Goal: Task Accomplishment & Management: Manage account settings

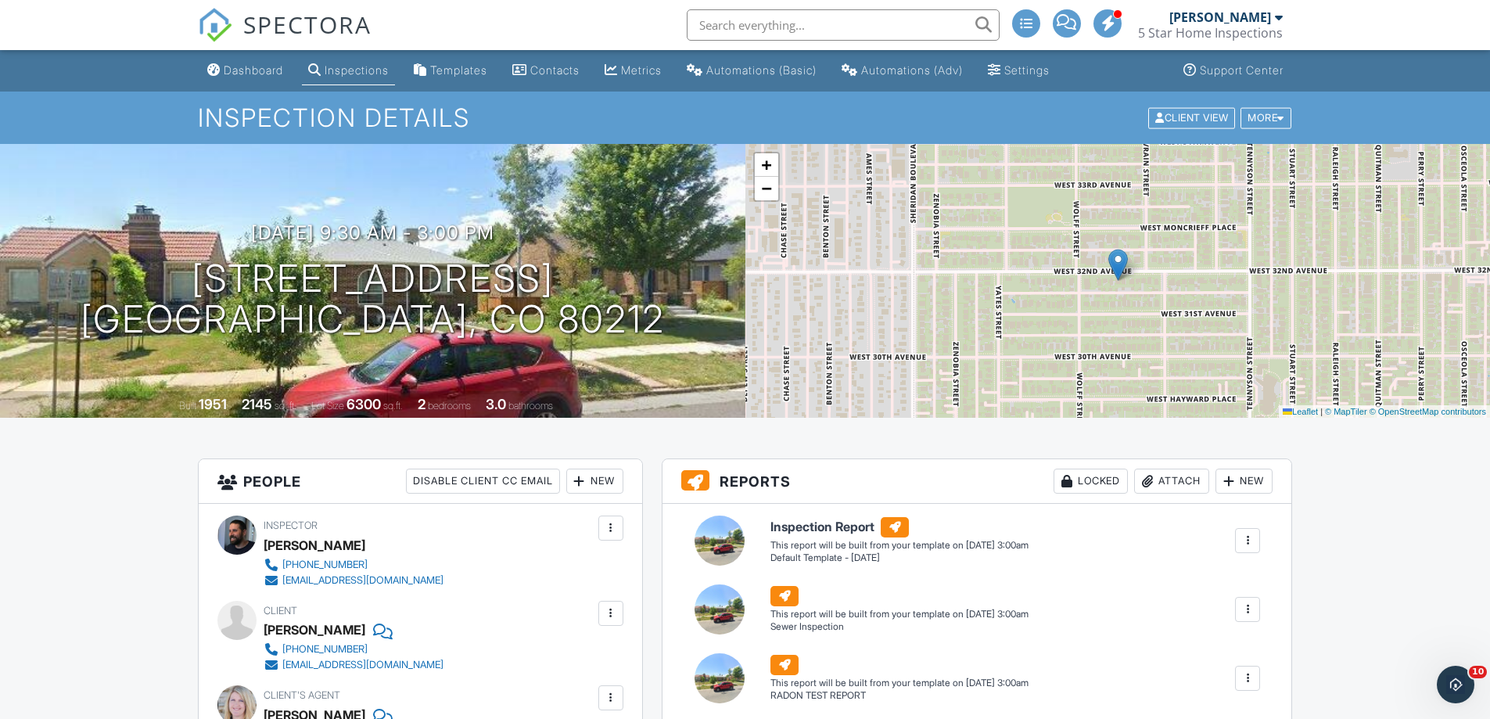
click at [339, 70] on div "Inspections" at bounding box center [357, 69] width 64 height 13
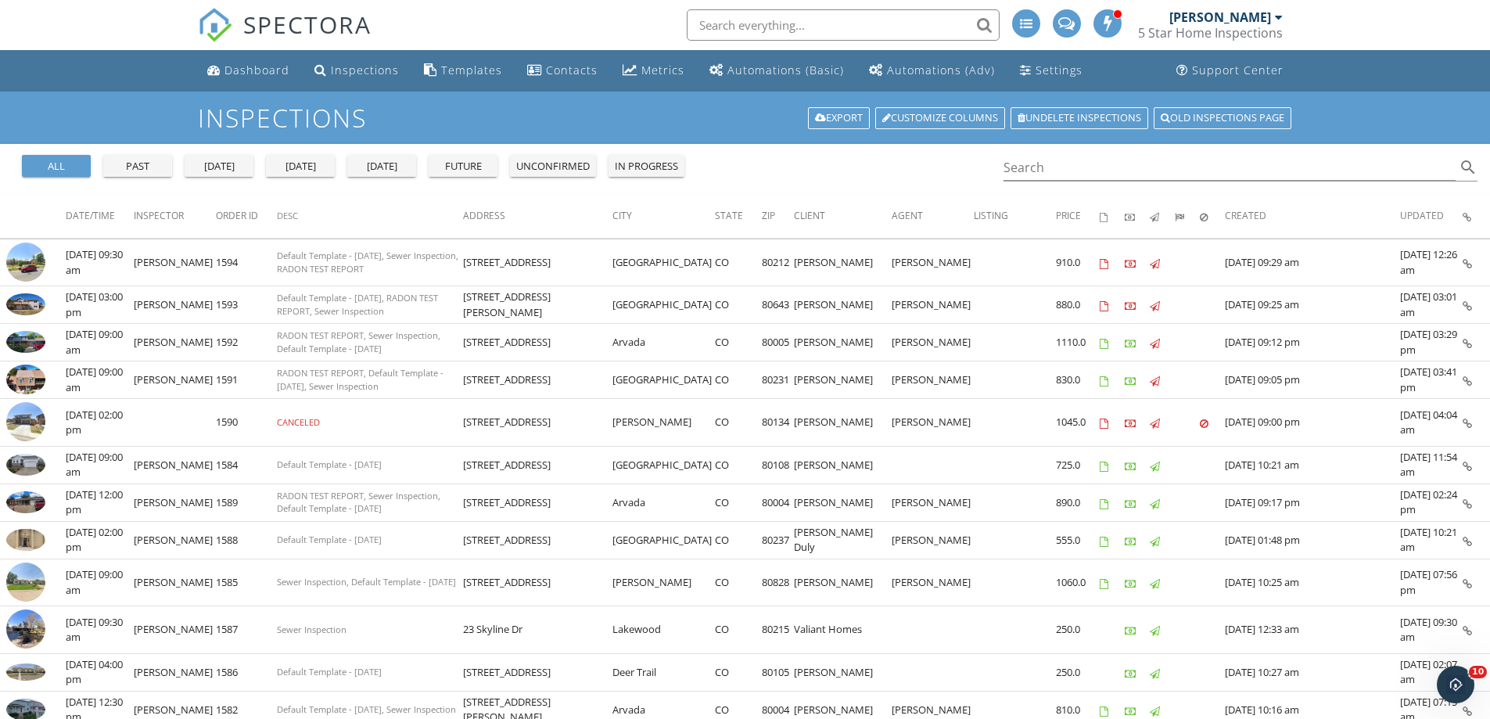
click at [221, 170] on div "yesterday" at bounding box center [219, 167] width 56 height 16
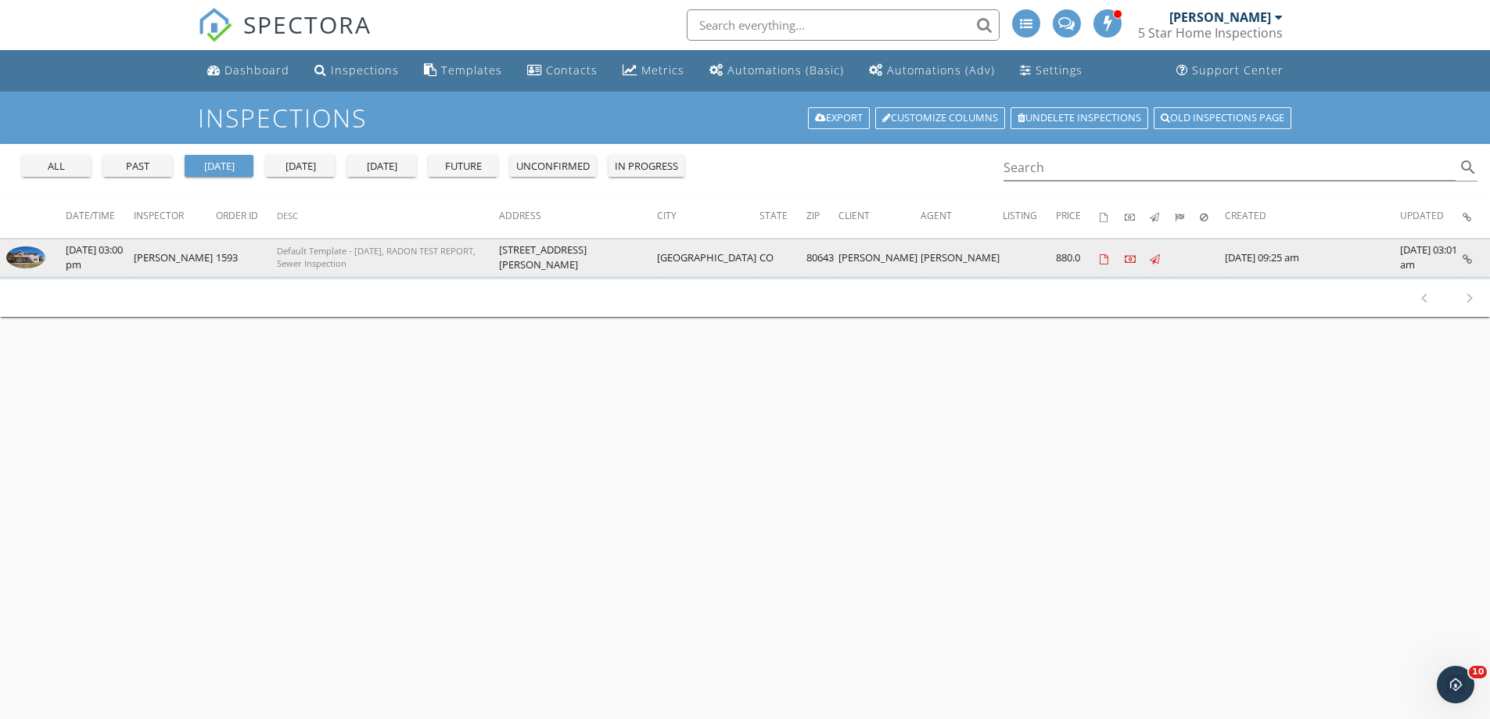
click at [25, 255] on img at bounding box center [25, 257] width 39 height 22
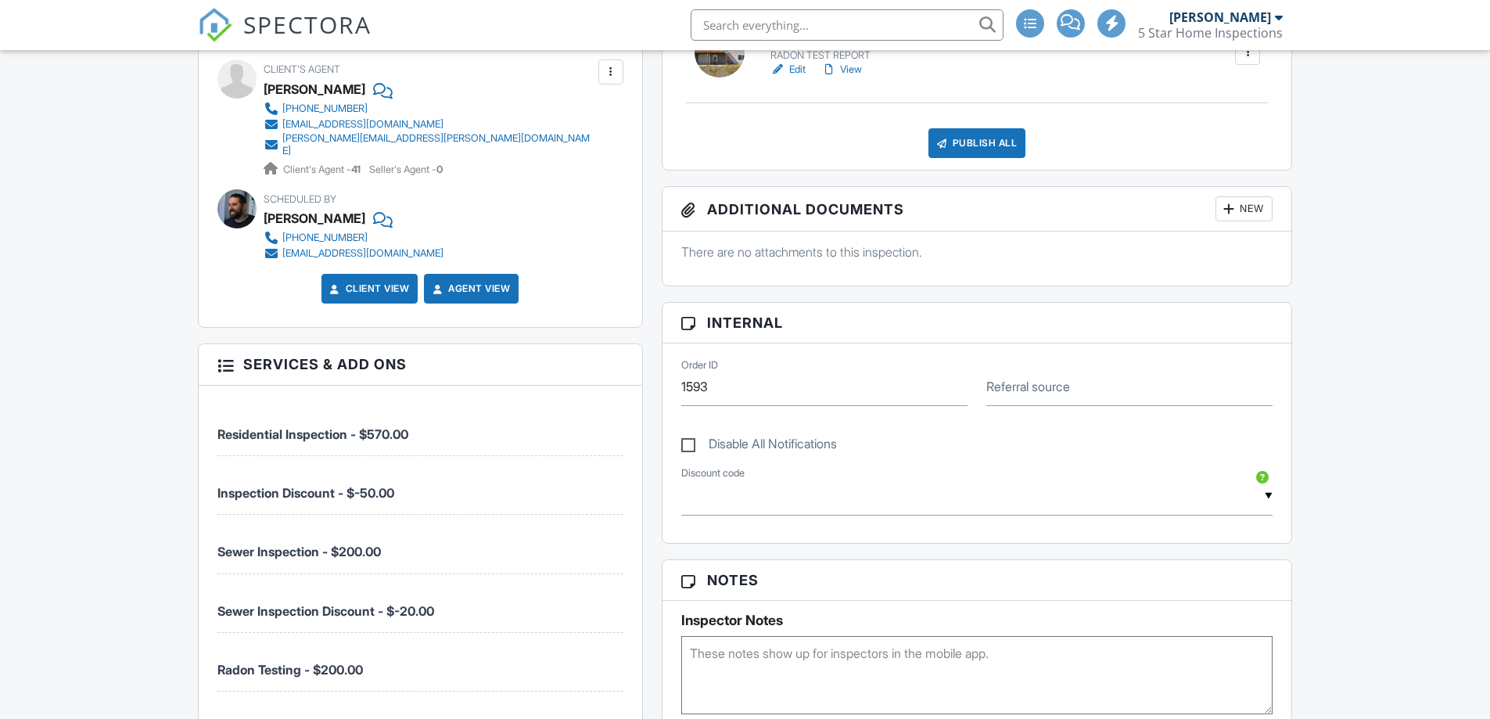
scroll to position [782, 0]
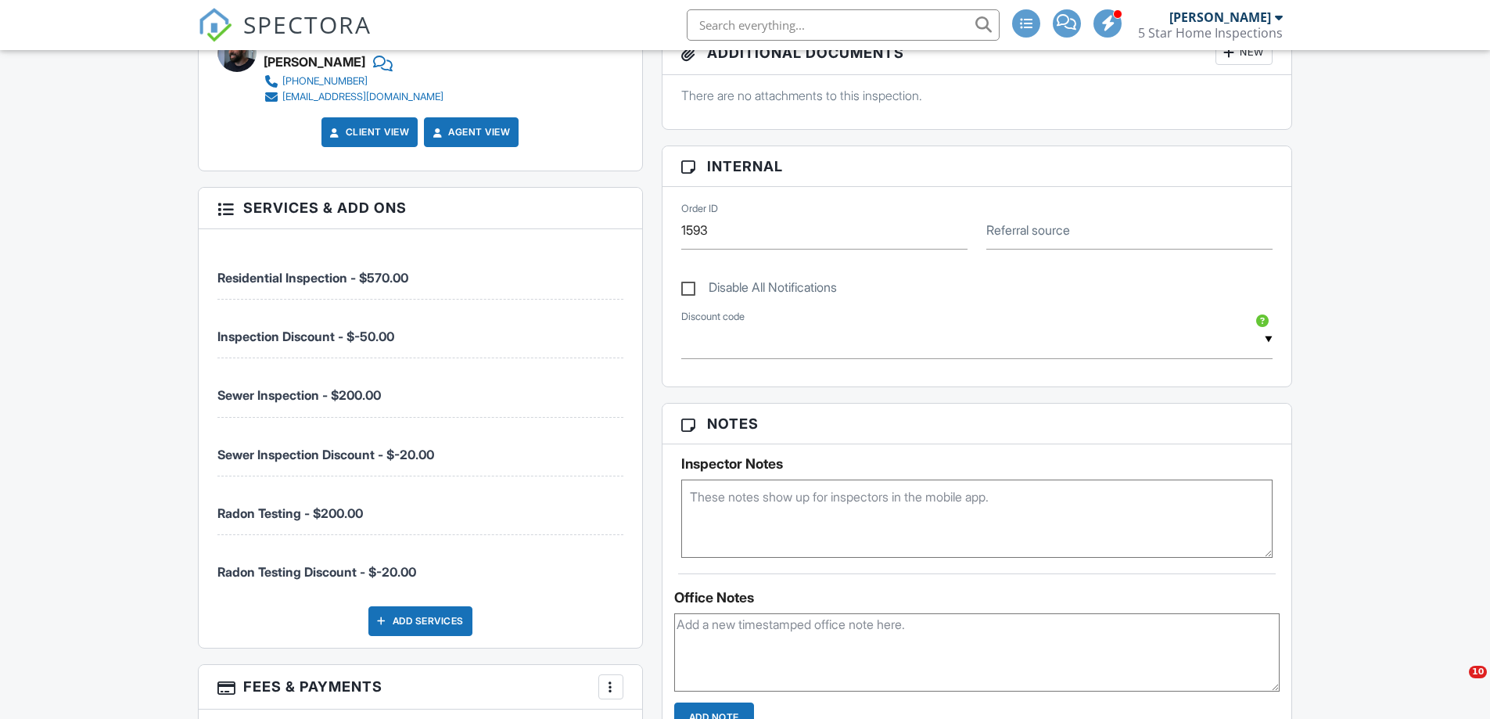
click at [397, 616] on div "Add Services" at bounding box center [420, 621] width 104 height 30
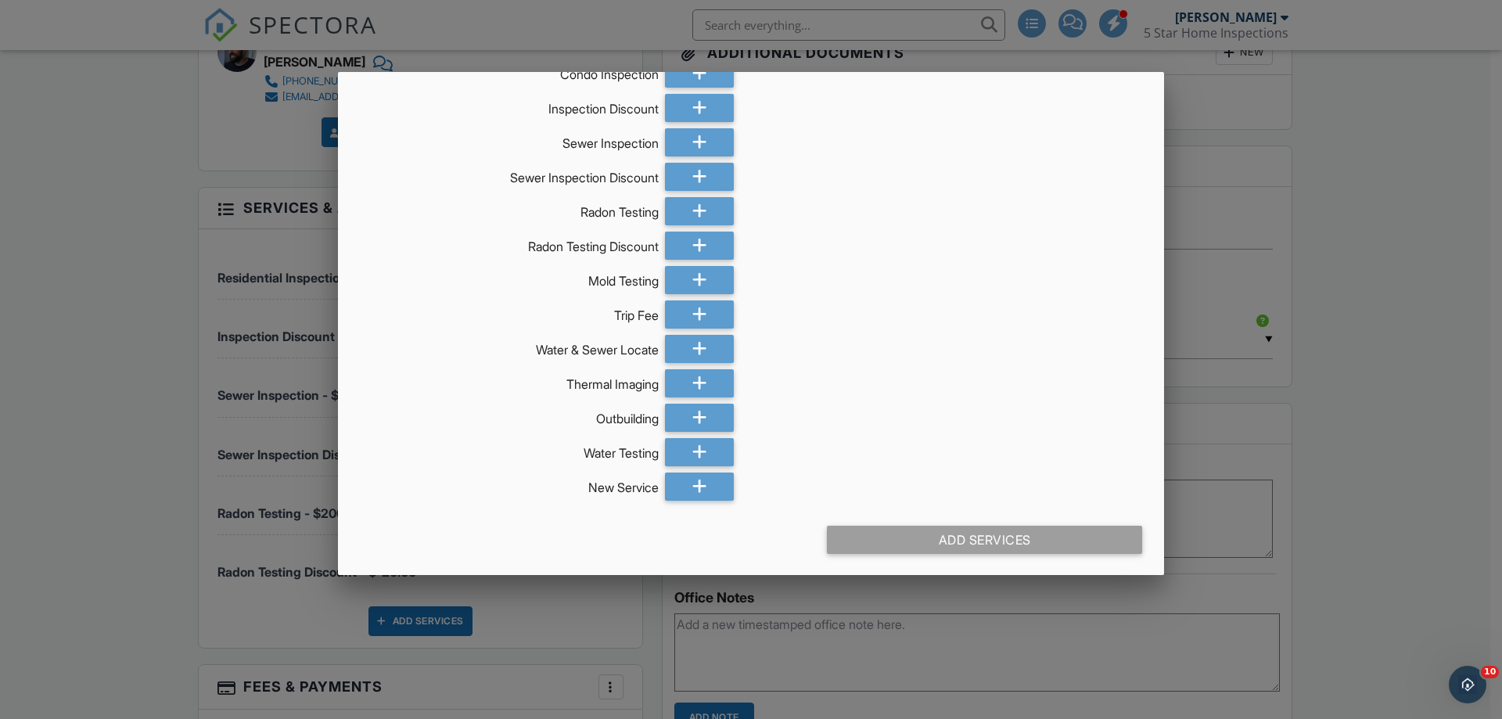
scroll to position [120, 0]
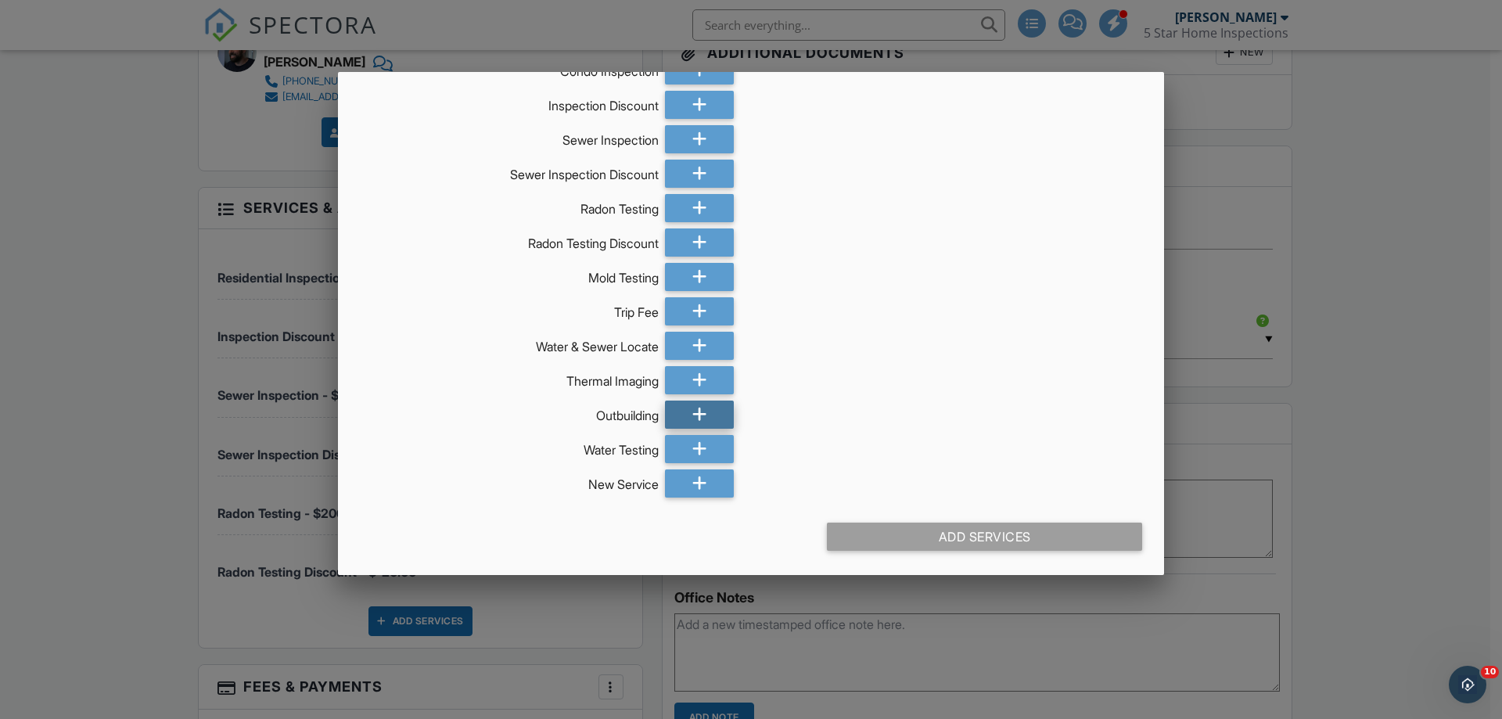
click at [692, 416] on icon at bounding box center [699, 414] width 15 height 28
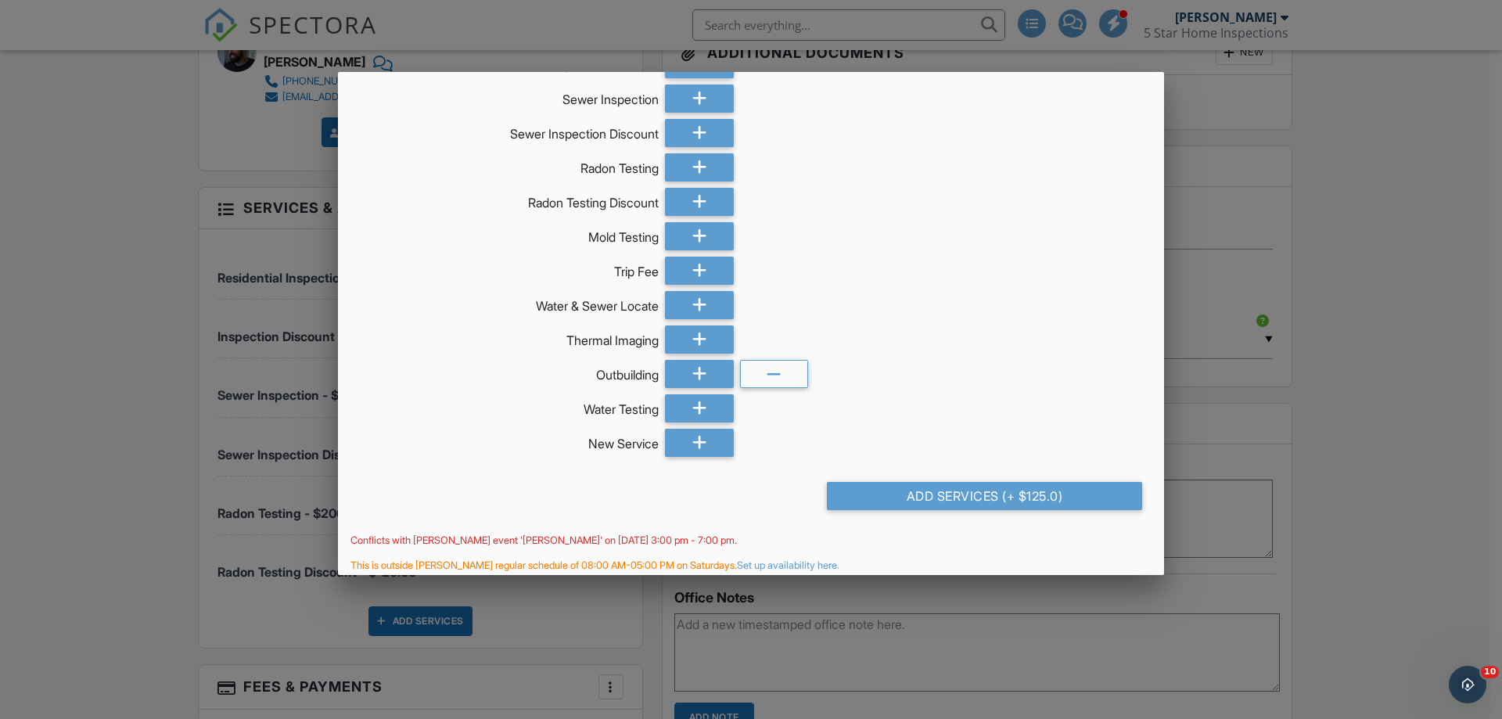
scroll to position [170, 0]
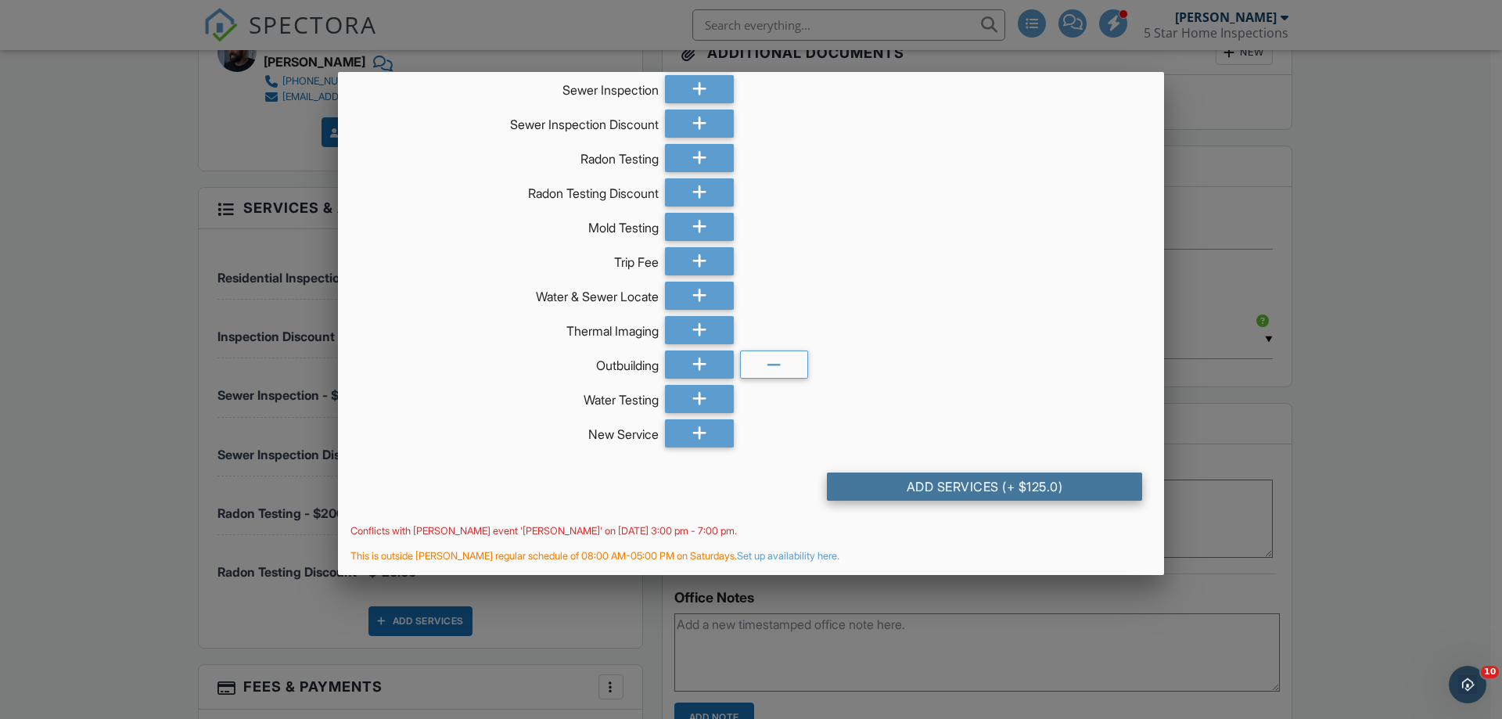
click at [947, 489] on div "Add Services (+ $125.0)" at bounding box center [984, 486] width 315 height 28
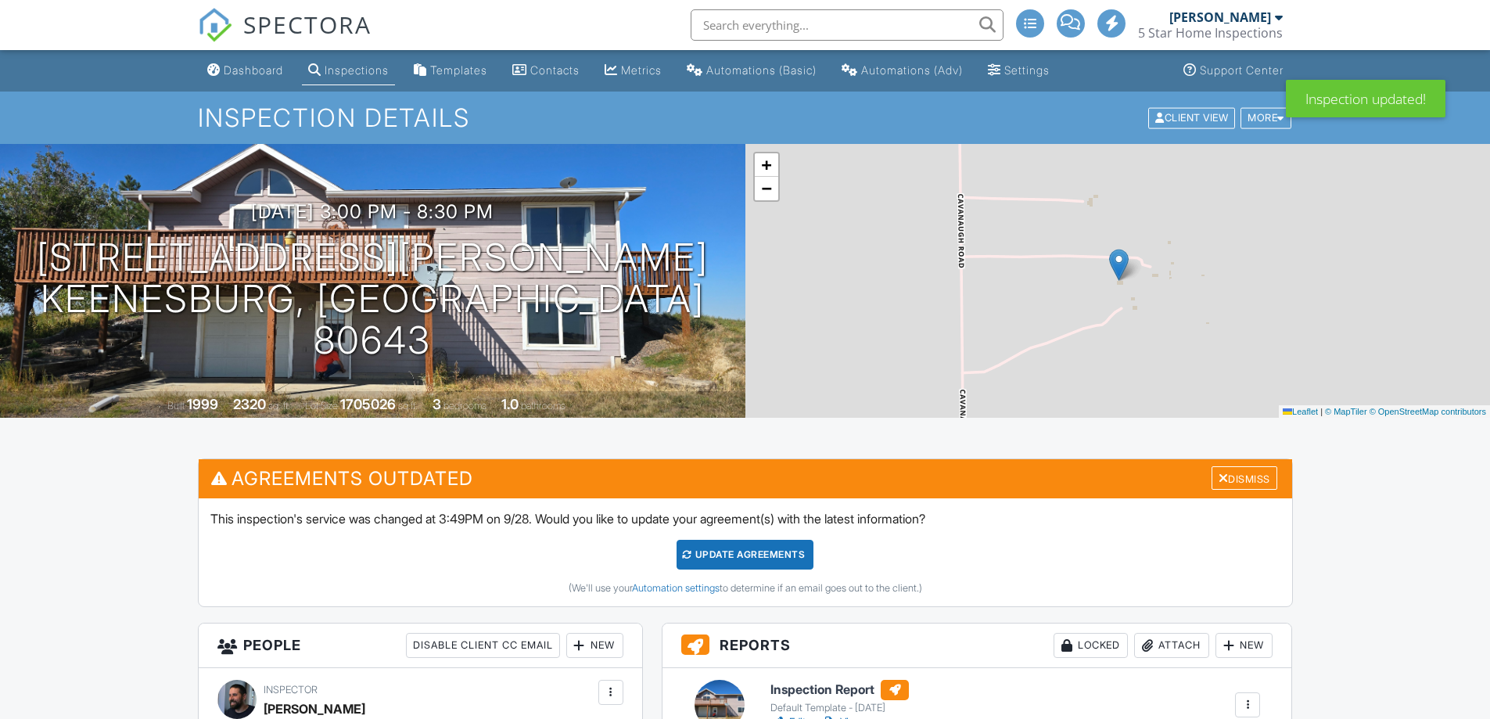
click at [730, 553] on div "Update Agreements" at bounding box center [745, 555] width 137 height 30
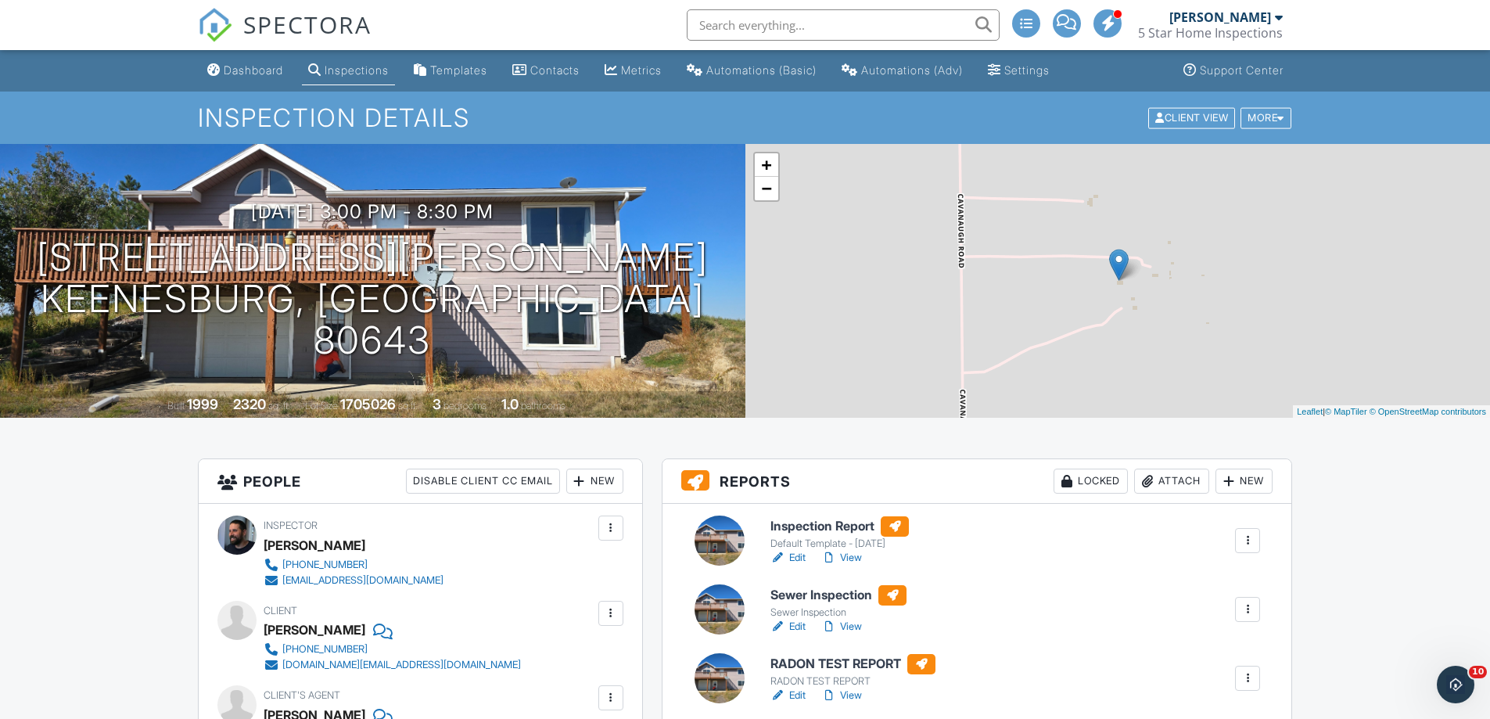
click at [364, 75] on div "Inspections" at bounding box center [357, 69] width 64 height 13
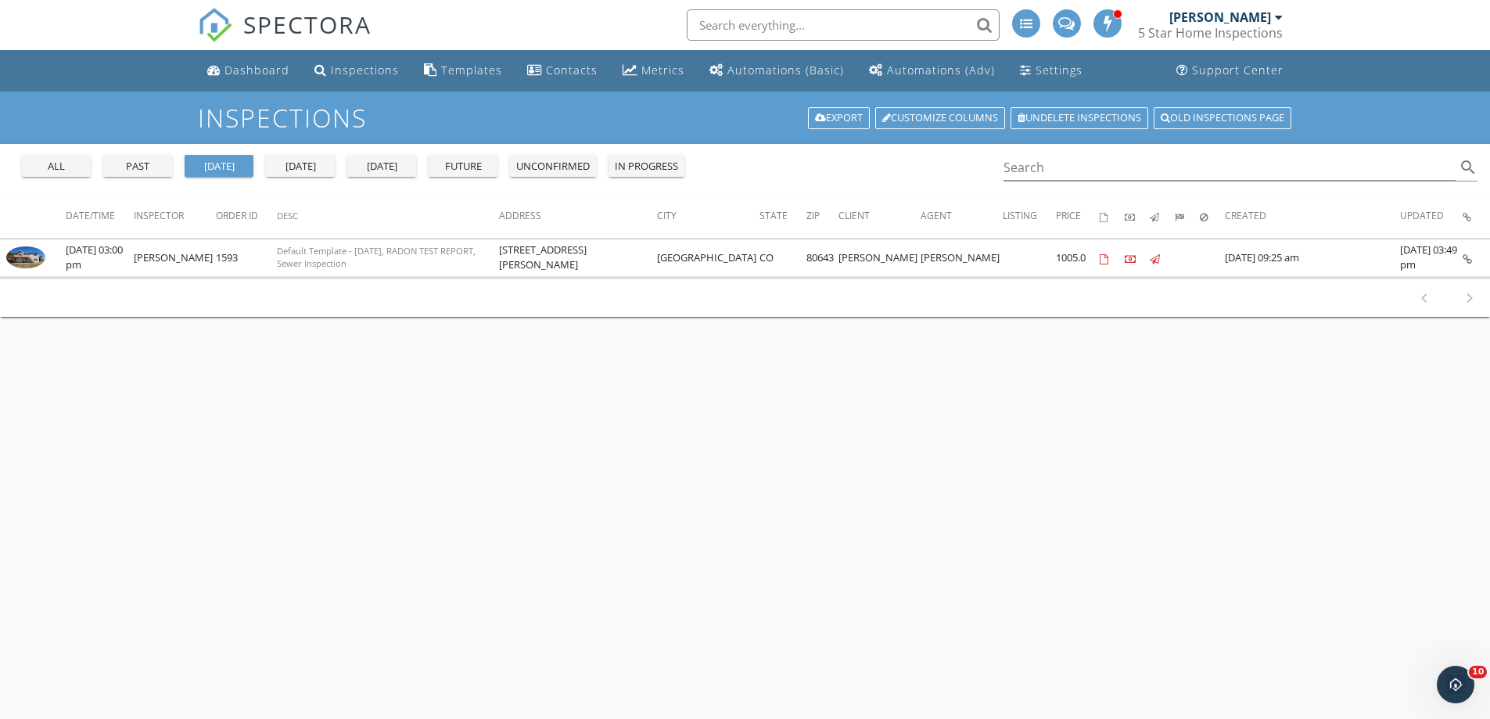
click at [45, 171] on div "all" at bounding box center [56, 167] width 56 height 16
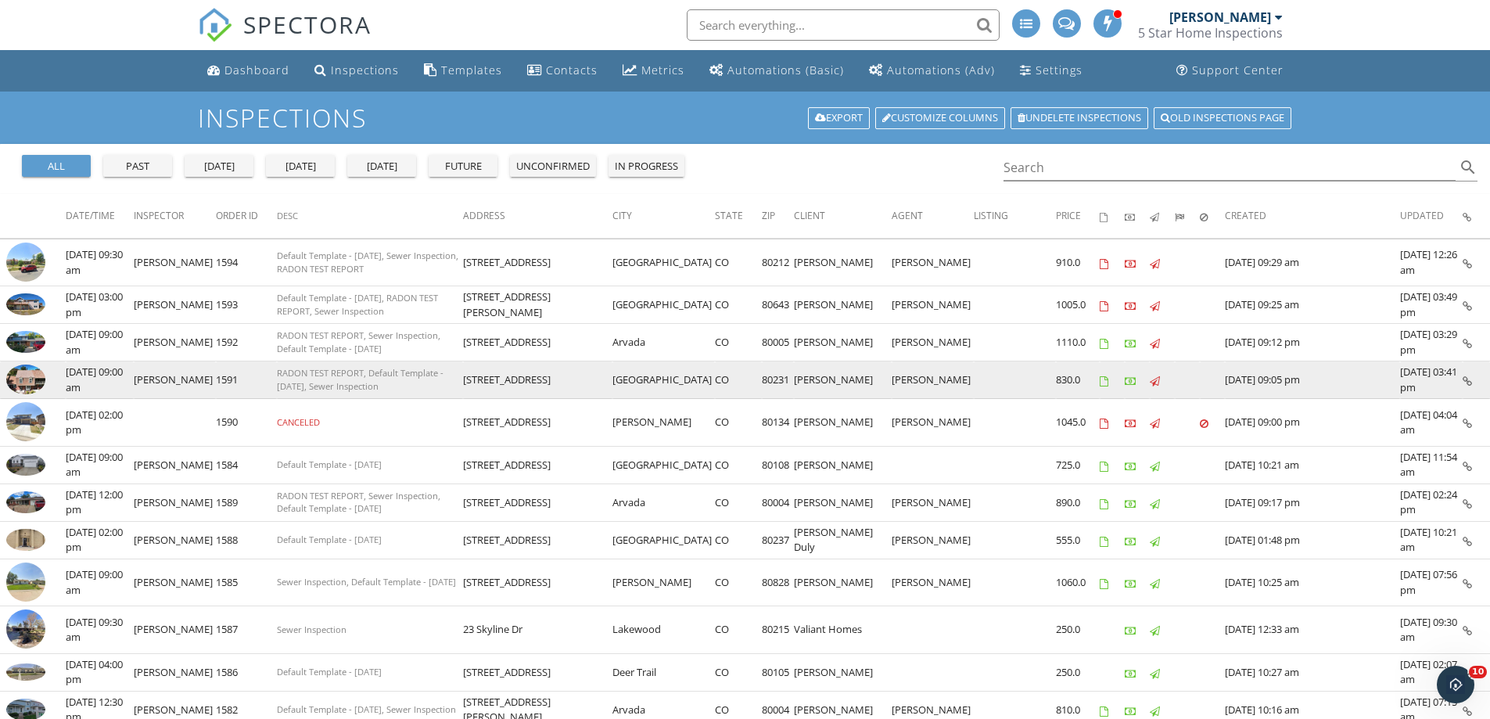
click at [36, 383] on img at bounding box center [25, 379] width 39 height 30
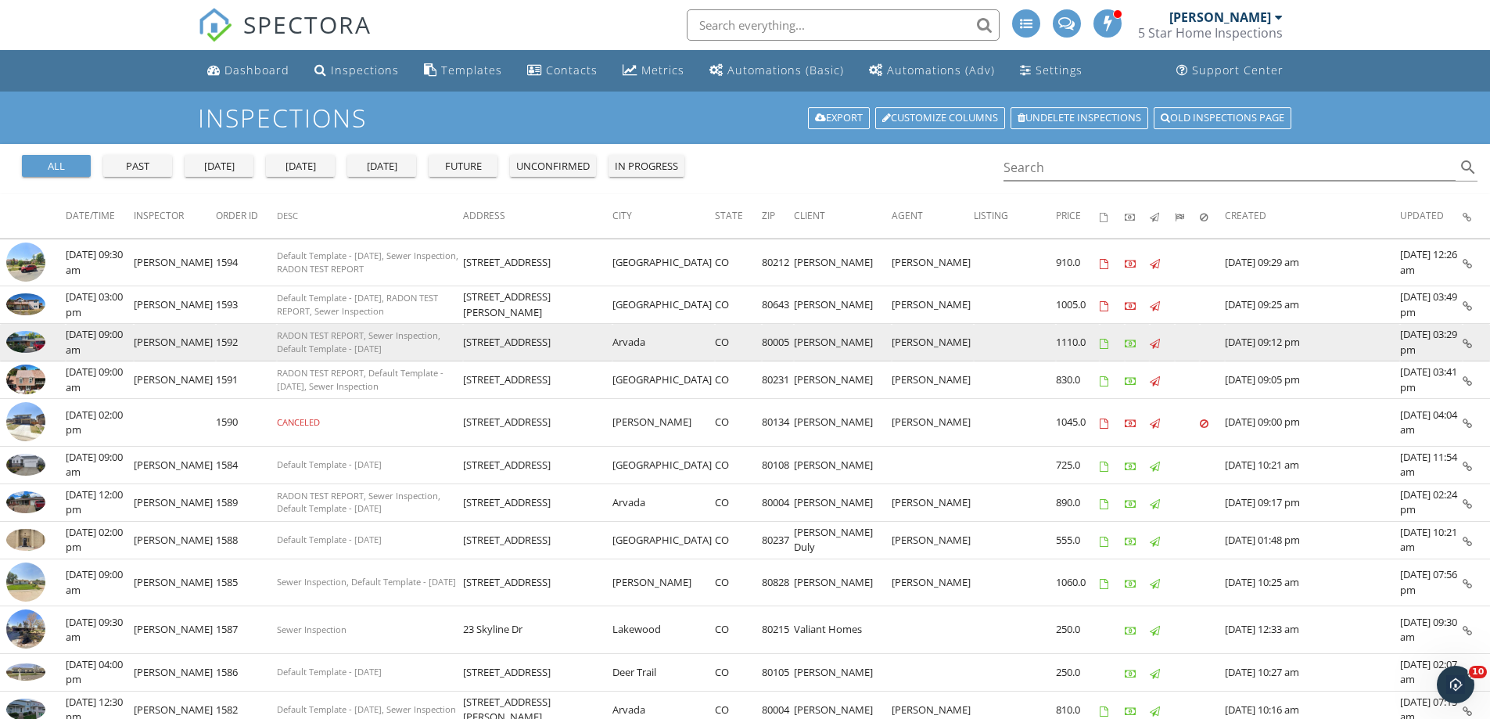
click at [11, 339] on img at bounding box center [25, 342] width 39 height 22
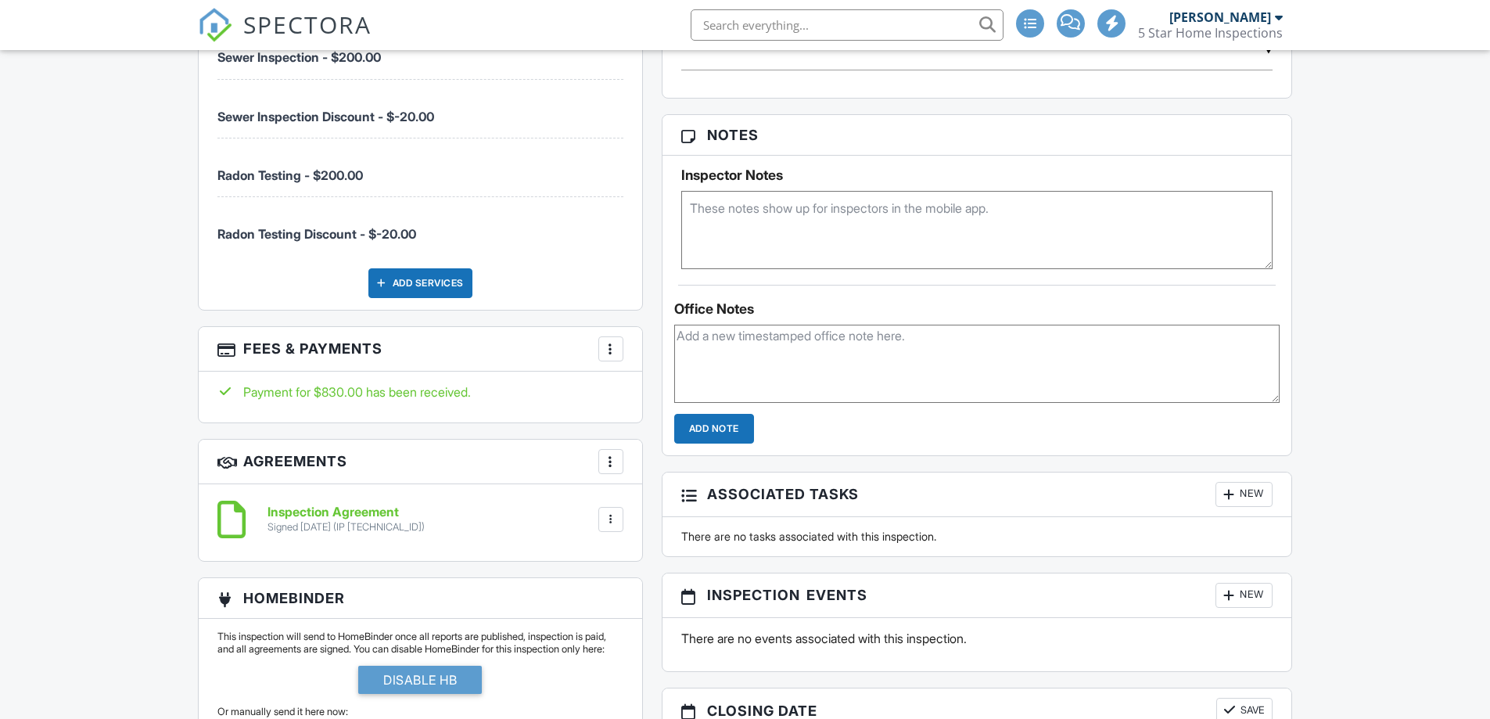
click at [616, 352] on div at bounding box center [611, 349] width 16 height 16
click at [663, 478] on li "View Invoice" at bounding box center [689, 474] width 163 height 39
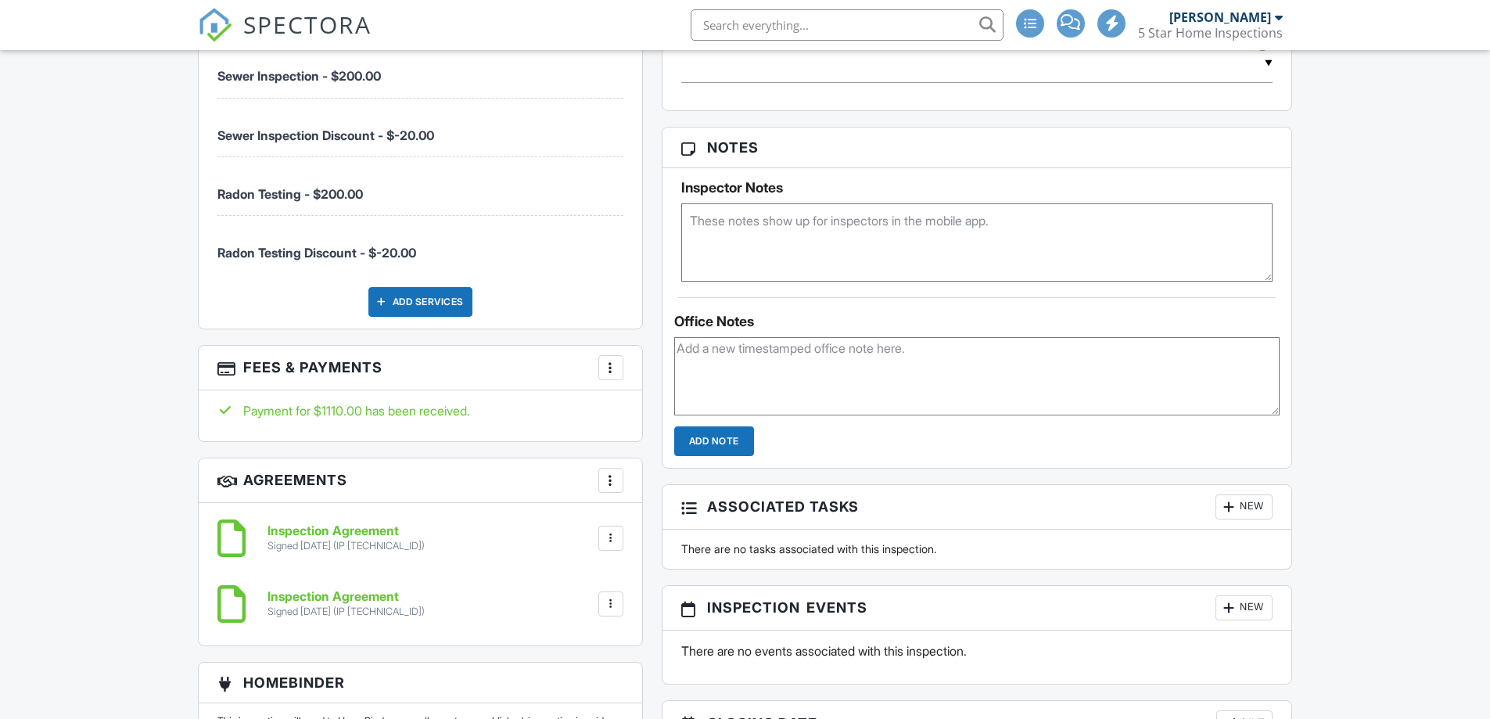
click at [605, 360] on div at bounding box center [611, 368] width 16 height 16
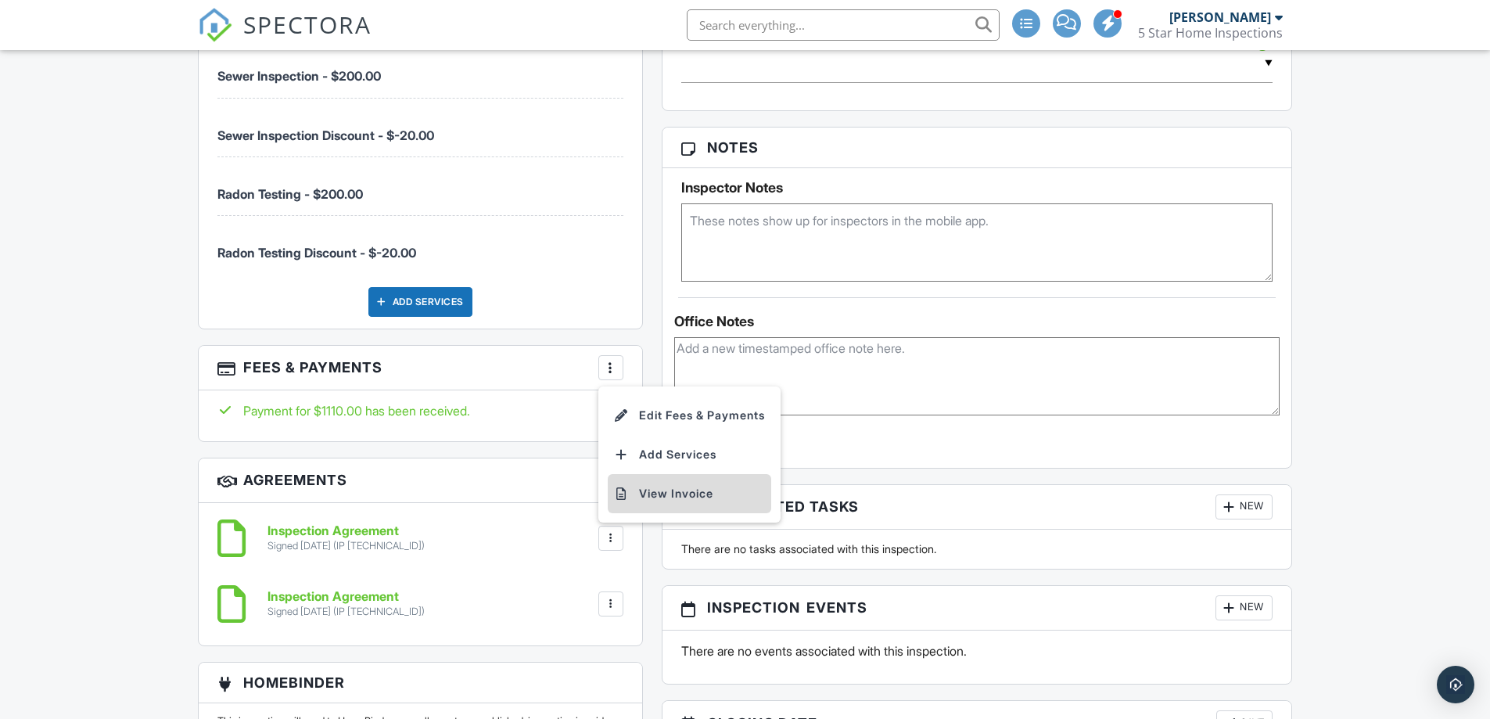
click at [663, 479] on li "View Invoice" at bounding box center [689, 493] width 163 height 39
